Goal: Information Seeking & Learning: Learn about a topic

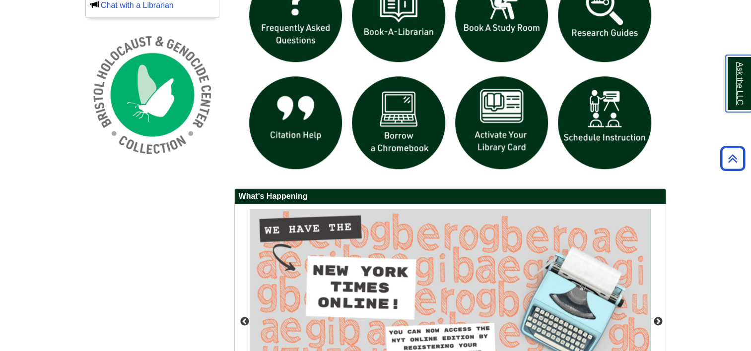
scroll to position [645, 0]
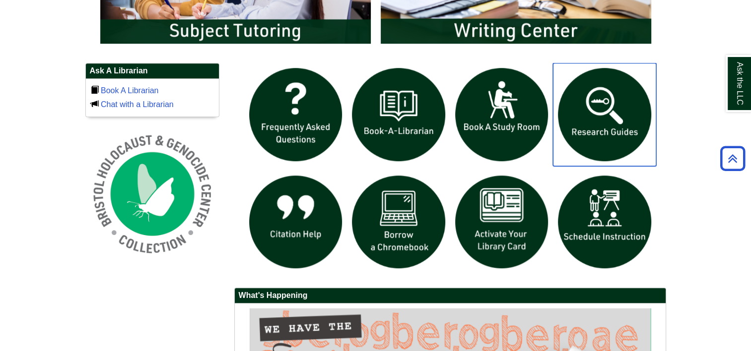
click at [583, 105] on img "slideshow" at bounding box center [604, 114] width 103 height 103
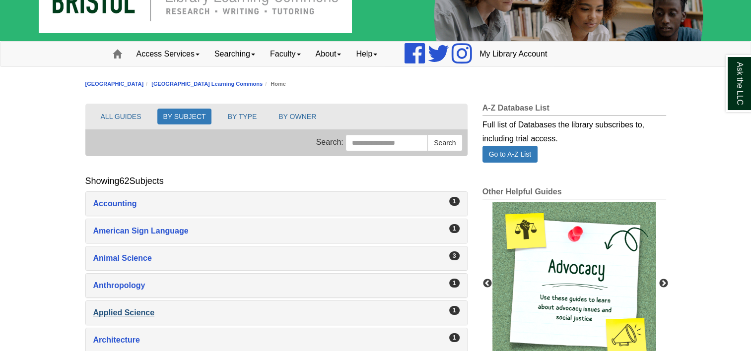
scroll to position [99, 0]
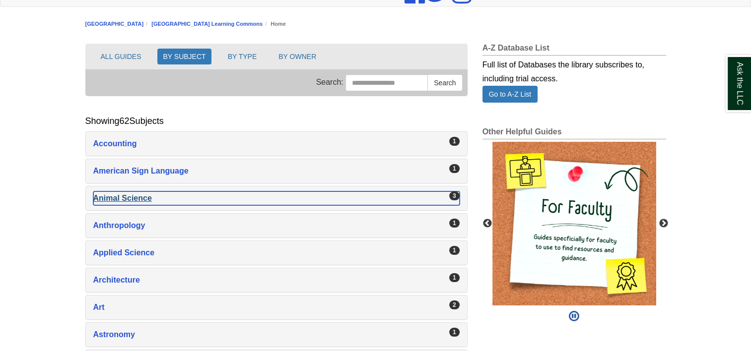
click at [138, 198] on div "Animal Science , 3 guides" at bounding box center [276, 199] width 366 height 14
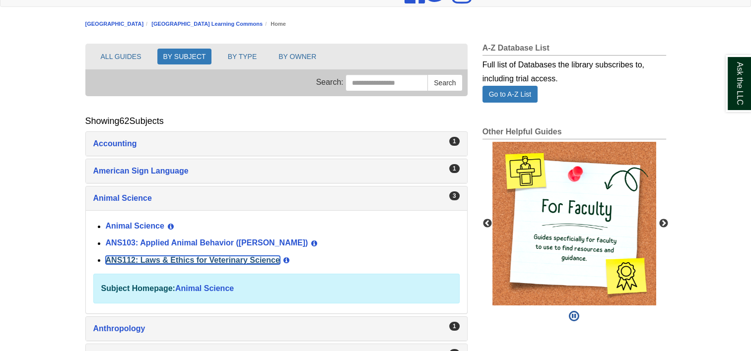
click at [157, 256] on link "ANS112: Laws & Ethics for Veterinary Science" at bounding box center [193, 260] width 174 height 8
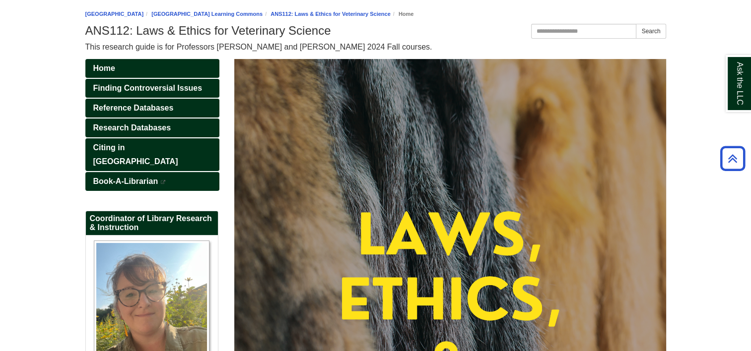
scroll to position [33, 0]
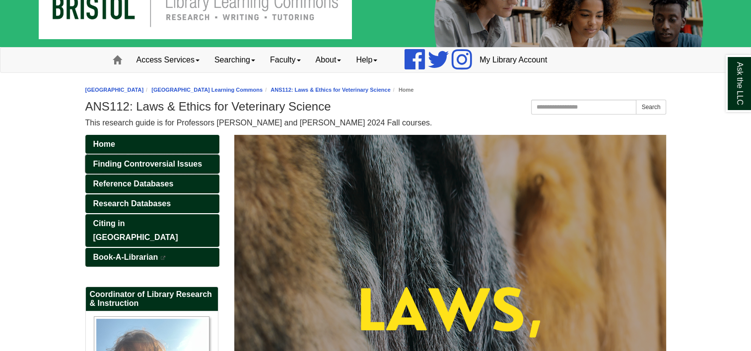
click at [137, 163] on span "Finding Controversial Issues" at bounding box center [147, 164] width 109 height 8
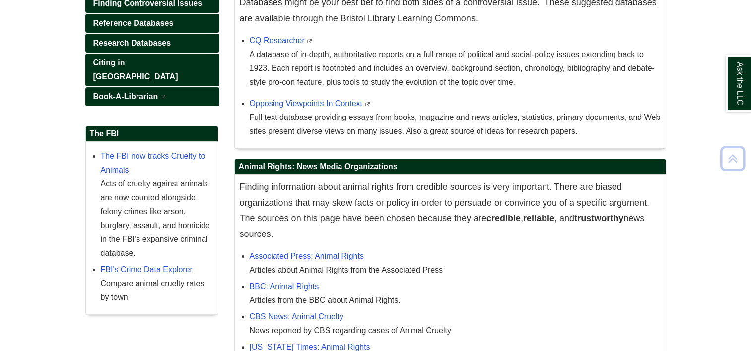
scroll to position [198, 0]
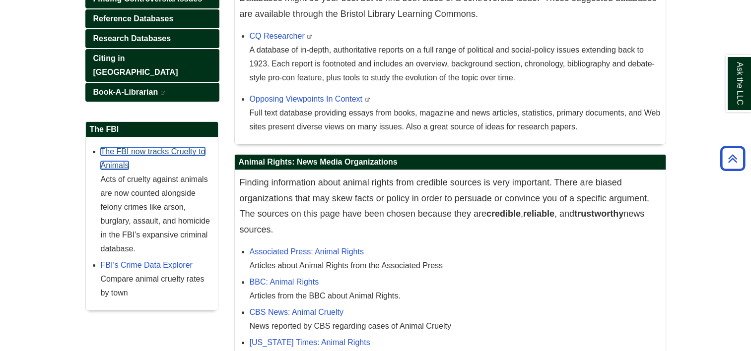
click at [181, 147] on link "The FBI now tracks Cruelty to Animals" at bounding box center [153, 158] width 105 height 22
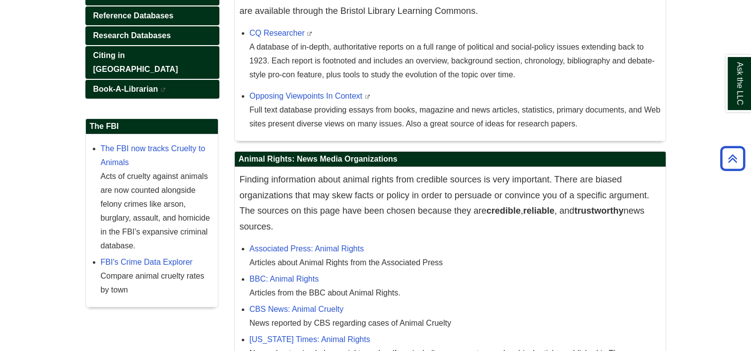
scroll to position [248, 0]
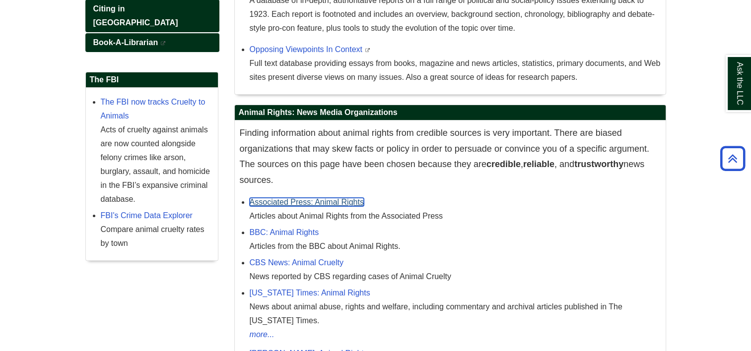
click at [343, 203] on link "Associated Press: Animal Rights" at bounding box center [307, 202] width 114 height 8
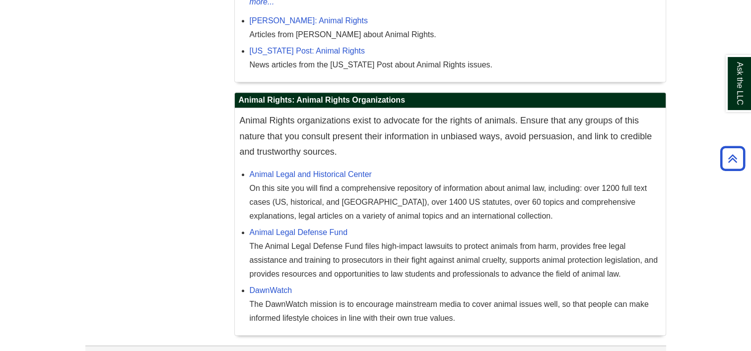
scroll to position [595, 0]
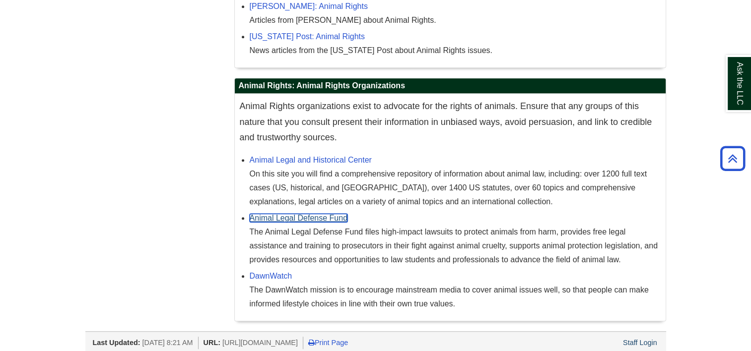
click at [314, 218] on link "Animal Legal Defense Fund" at bounding box center [299, 218] width 98 height 8
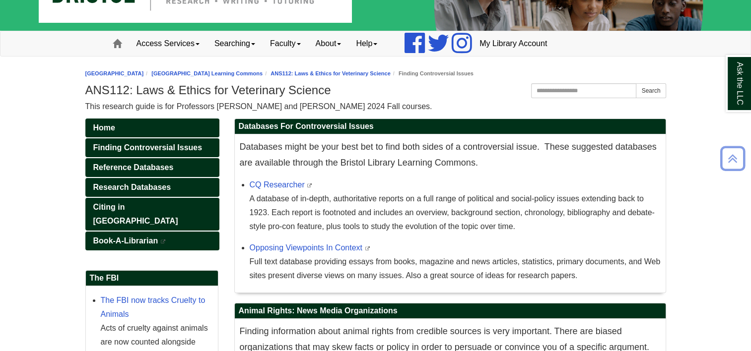
scroll to position [0, 0]
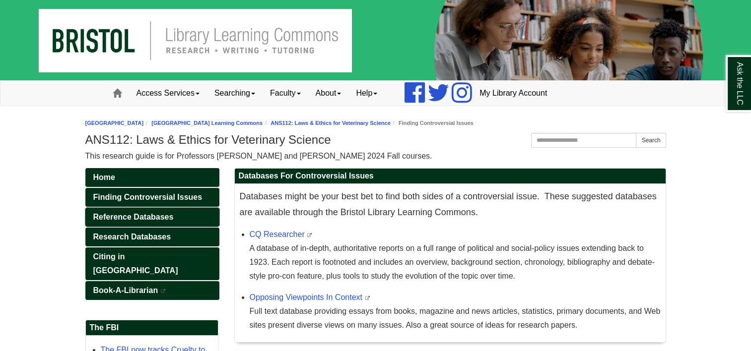
click at [166, 213] on span "Reference Databases" at bounding box center [133, 217] width 80 height 8
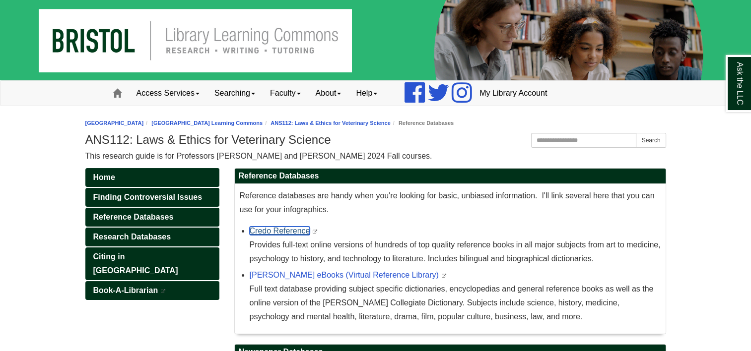
click at [265, 229] on link "Credo Reference" at bounding box center [280, 231] width 61 height 8
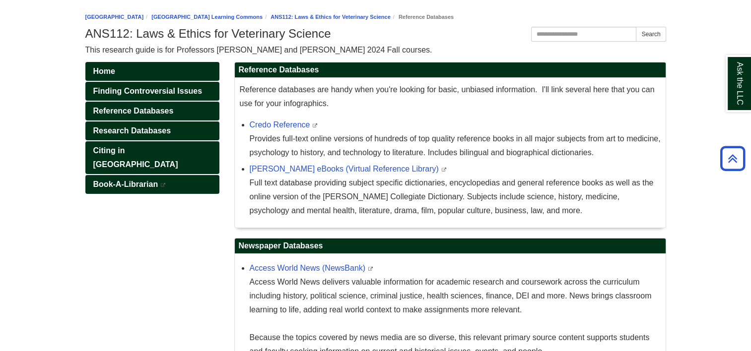
scroll to position [50, 0]
